Goal: Task Accomplishment & Management: Complete application form

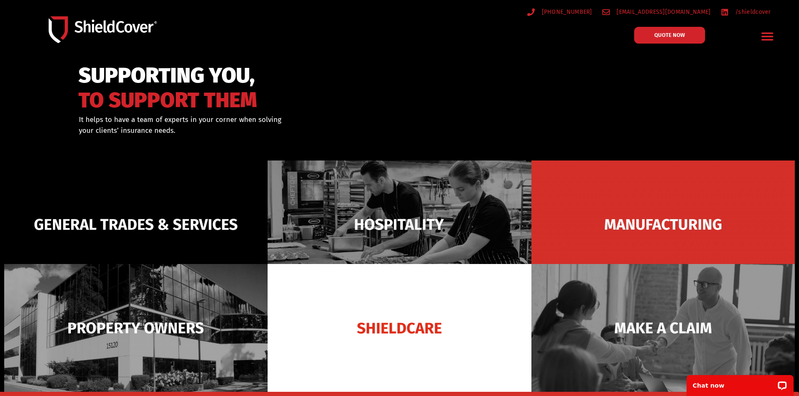
click at [766, 37] on icon "Menu Toggle" at bounding box center [768, 37] width 12 height 8
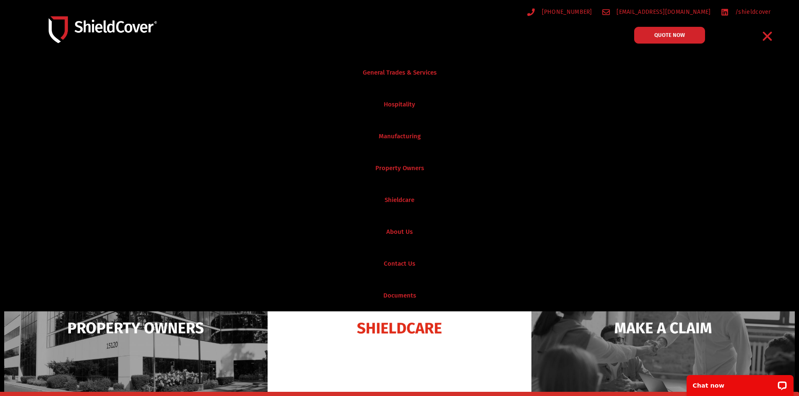
click at [766, 37] on icon "Menu Toggle" at bounding box center [767, 36] width 9 height 9
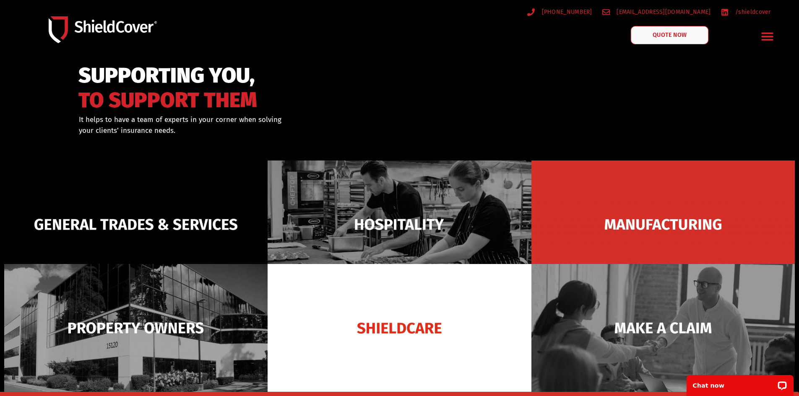
click at [671, 39] on link "QUOTE NOW" at bounding box center [669, 35] width 78 height 18
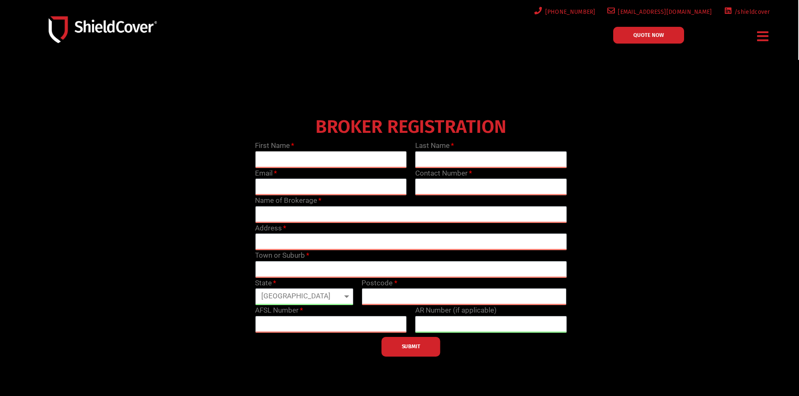
click at [272, 160] on input "text" at bounding box center [331, 159] width 152 height 17
click at [444, 165] on input "text" at bounding box center [491, 159] width 152 height 17
click at [430, 186] on input "text" at bounding box center [491, 187] width 152 height 17
click at [341, 188] on input "email" at bounding box center [331, 187] width 152 height 17
click at [276, 216] on input "text" at bounding box center [411, 214] width 312 height 17
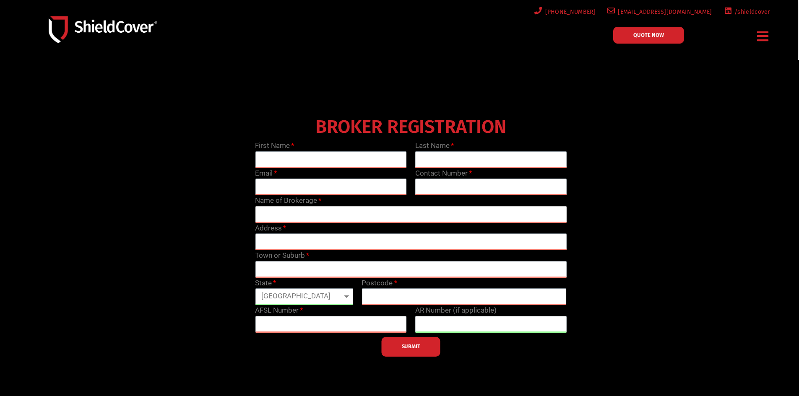
click at [276, 216] on input "text" at bounding box center [411, 214] width 312 height 17
click at [274, 161] on input "text" at bounding box center [331, 159] width 152 height 17
click at [668, 34] on link "QUOTE NOW" at bounding box center [648, 35] width 71 height 17
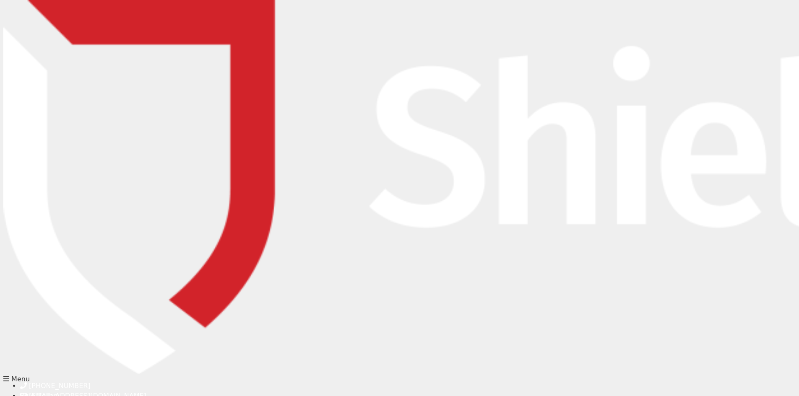
paste input "Meisam"
type input "Meisam"
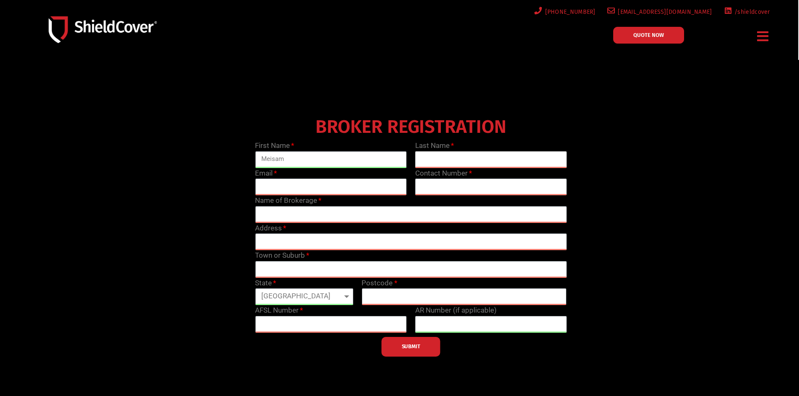
paste input "Salimabadi"
type input "Salimabadi"
click at [307, 189] on input "email" at bounding box center [331, 187] width 152 height 17
type input "quotes@vib.com.au"
type input "1300 490 490"
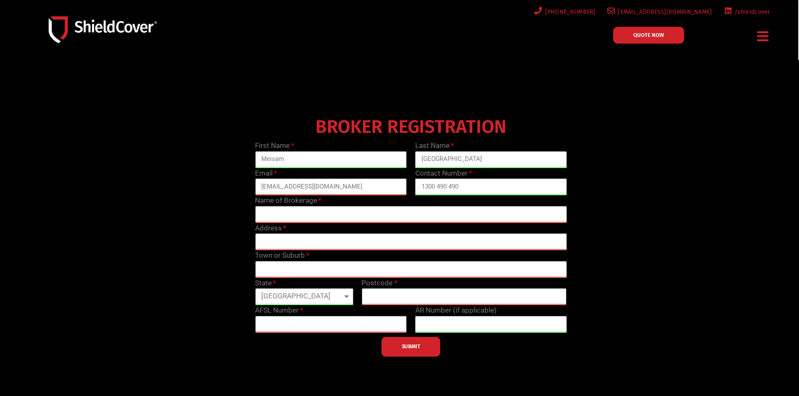
click at [273, 218] on input "text" at bounding box center [411, 214] width 312 height 17
type input "Vertex Insurance Brokers"
click at [278, 240] on input "text" at bounding box center [411, 242] width 312 height 17
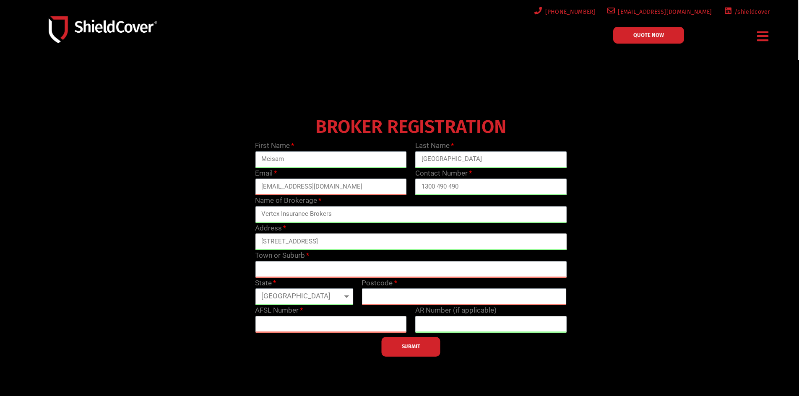
type input "102/36-38 Egertion Street"
type input "Silverwater"
select select "NSW"
type input "2128"
click at [326, 325] on input "text" at bounding box center [331, 324] width 152 height 17
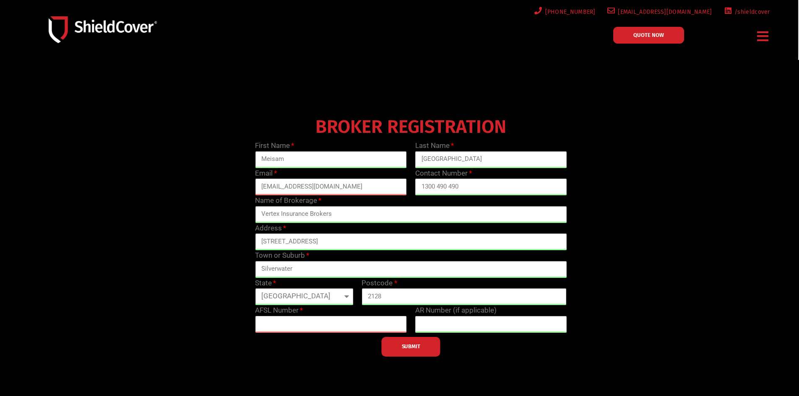
paste input "478959"
type input "478959"
click at [453, 324] on input "text" at bounding box center [491, 324] width 152 height 17
paste input "001302580"
type input "001302580"
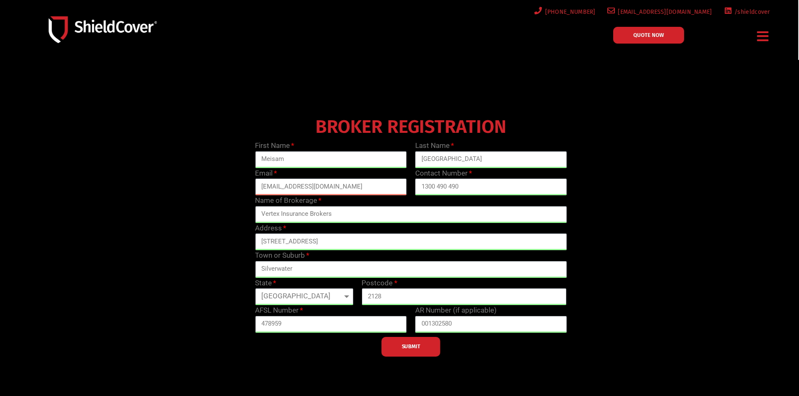
click at [430, 348] on button "SUBMIT" at bounding box center [411, 347] width 59 height 20
